Goal: Task Accomplishment & Management: Manage account settings

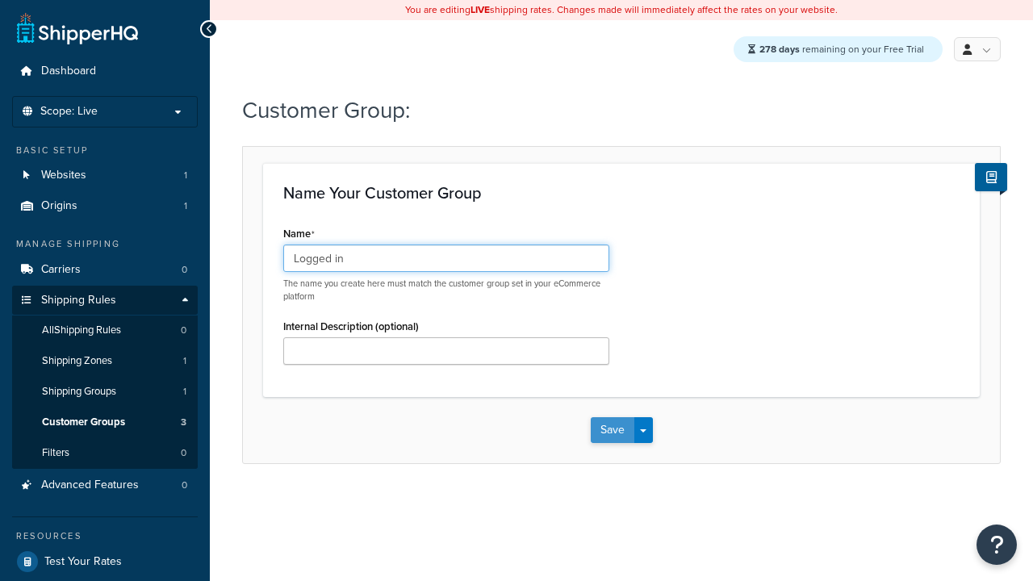
type input "Logged in"
click at [612, 431] on button "Save" at bounding box center [613, 430] width 44 height 26
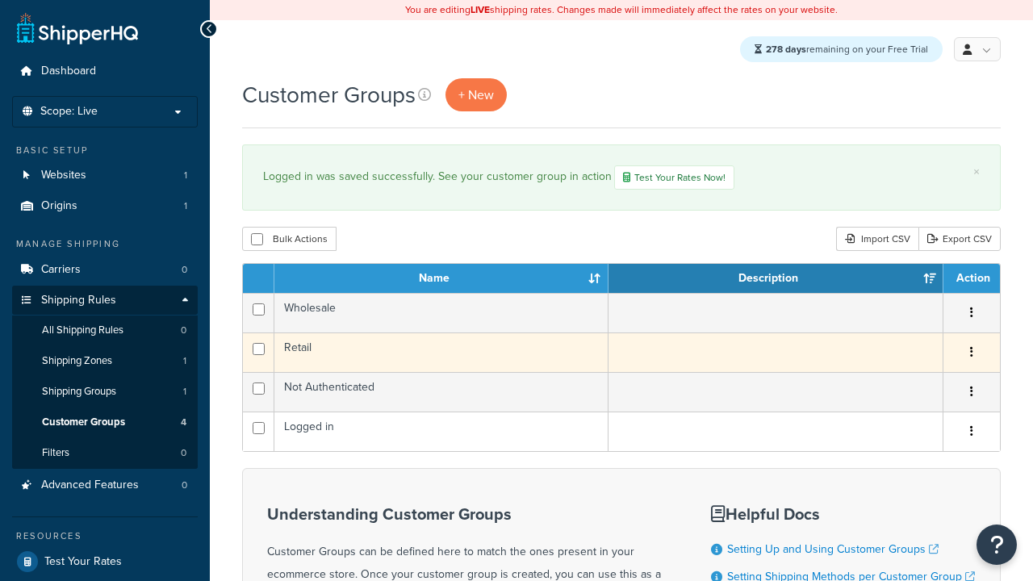
click at [971, 355] on icon "button" at bounding box center [971, 351] width 3 height 11
click at [0, 0] on link "Edit" at bounding box center [0, 0] width 0 height 0
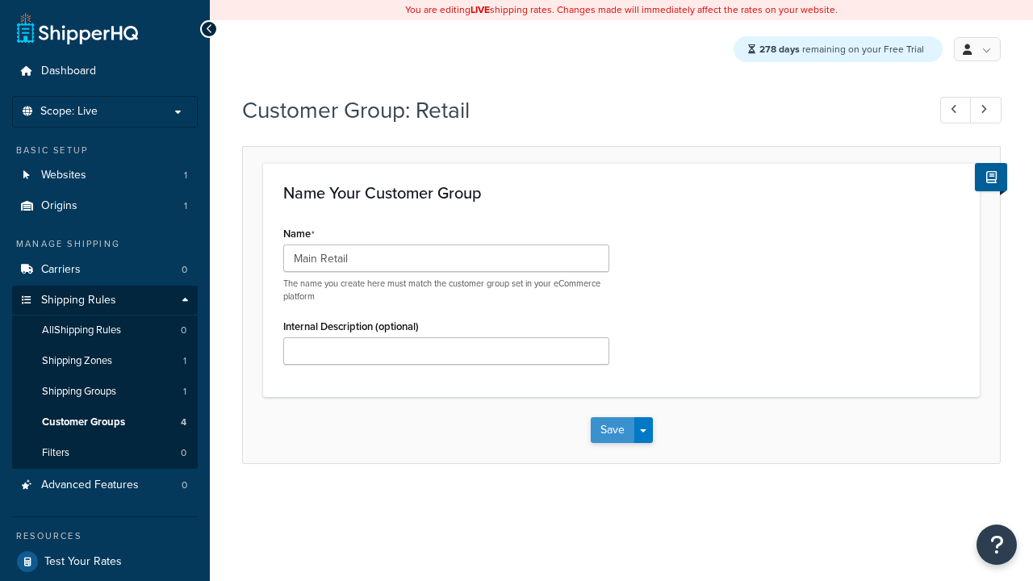
type input "Main Retail"
click at [612, 431] on button "Save" at bounding box center [613, 430] width 44 height 26
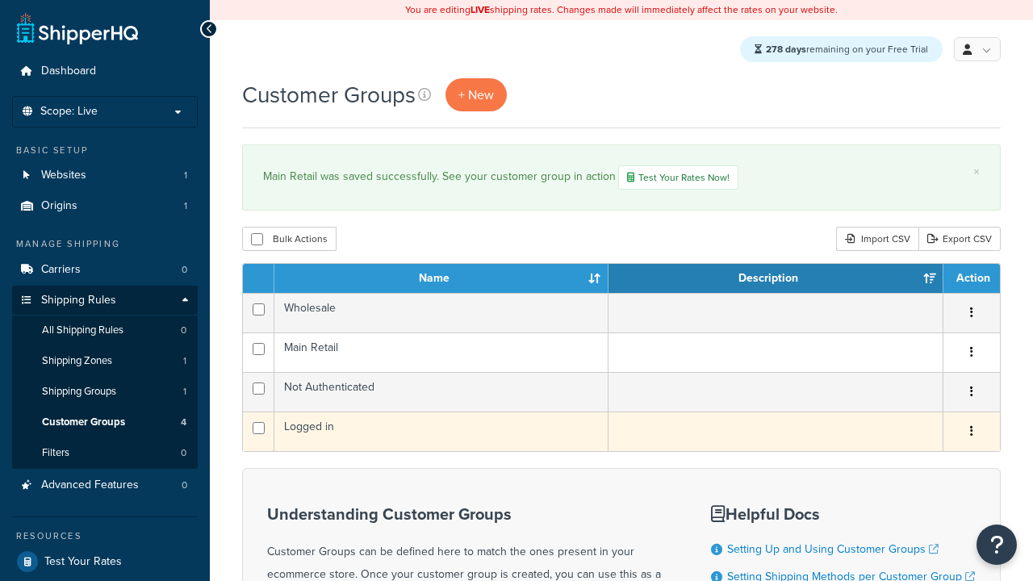
click at [971, 434] on icon "button" at bounding box center [971, 430] width 3 height 11
click at [0, 0] on link "Duplicate" at bounding box center [0, 0] width 0 height 0
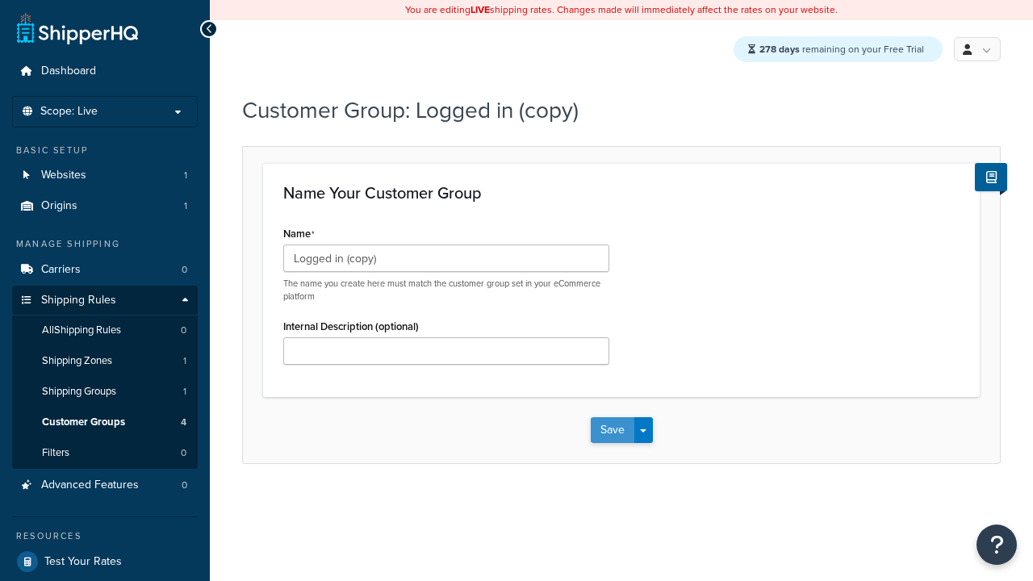
click at [612, 431] on button "Save" at bounding box center [613, 430] width 44 height 26
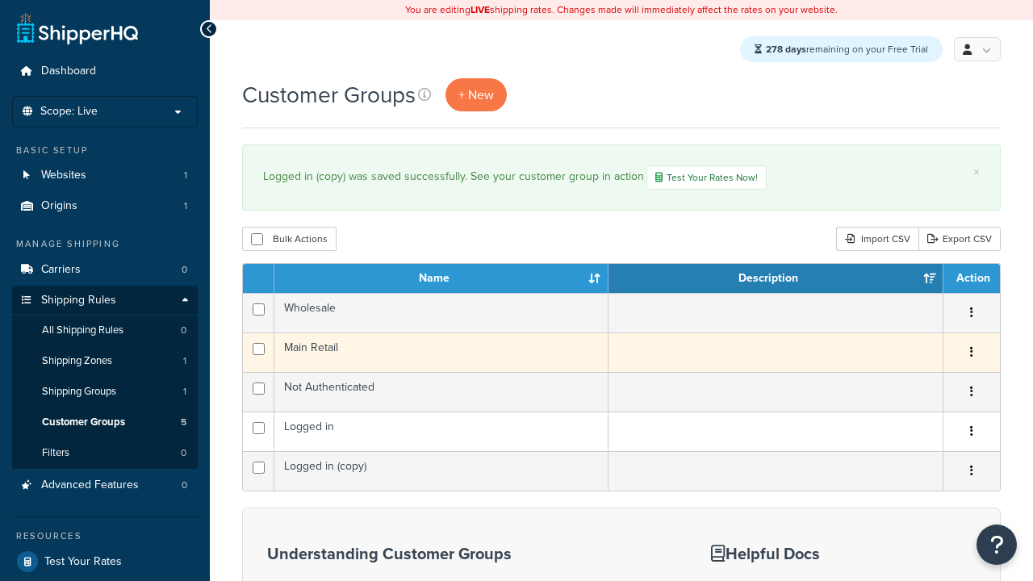
click at [971, 355] on icon "button" at bounding box center [971, 351] width 3 height 11
click at [0, 0] on link "Delete" at bounding box center [0, 0] width 0 height 0
